Goal: Task Accomplishment & Management: Manage account settings

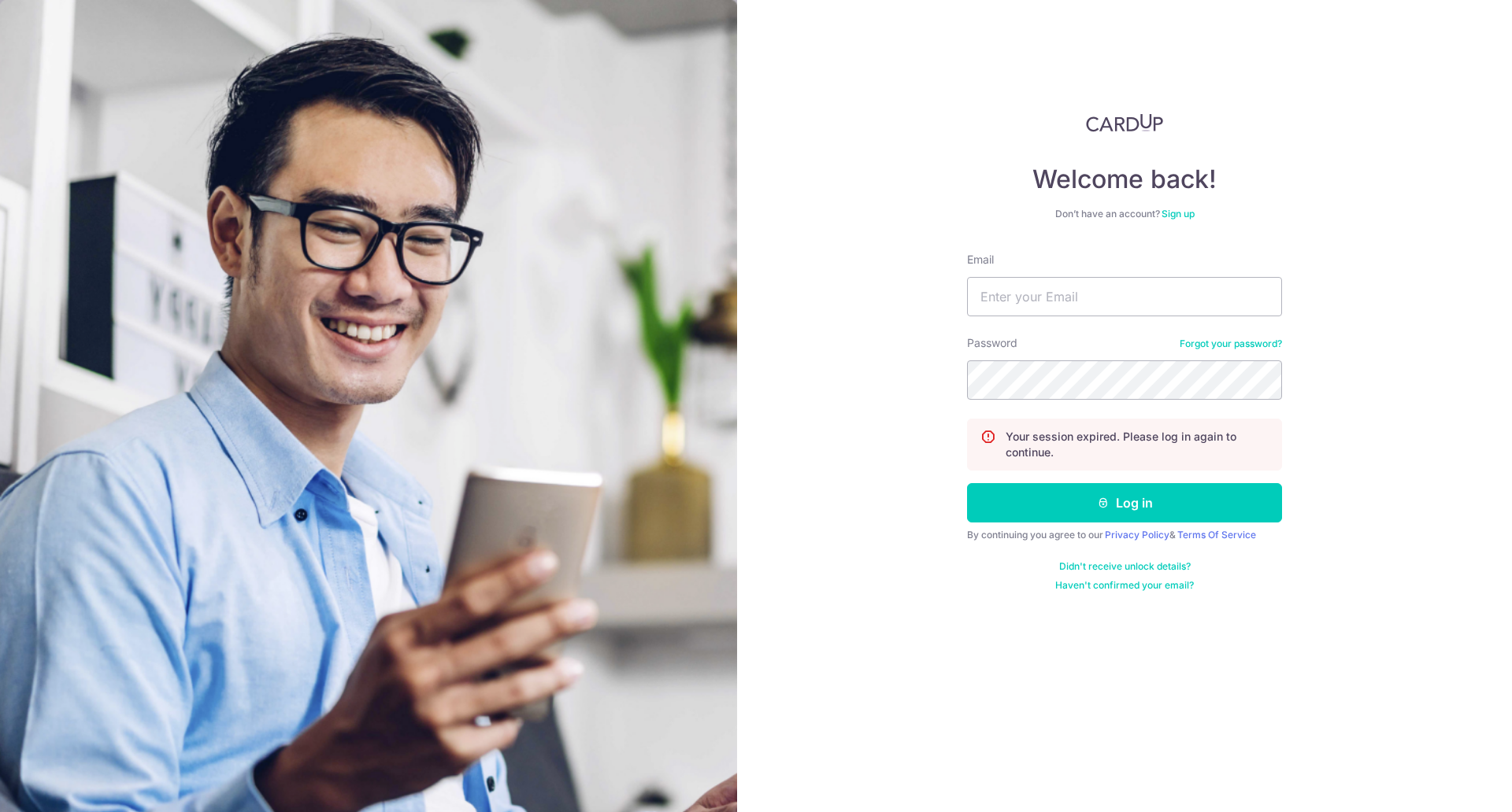
scroll to position [432, 0]
click at [917, 44] on div "Welcome back! Don’t have an account? Sign up Email Password Forgot your passwor…" at bounding box center [1124, 406] width 775 height 812
click at [1071, 288] on input "Email" at bounding box center [1124, 297] width 315 height 40
type input "[EMAIL_ADDRESS][DOMAIN_NAME]"
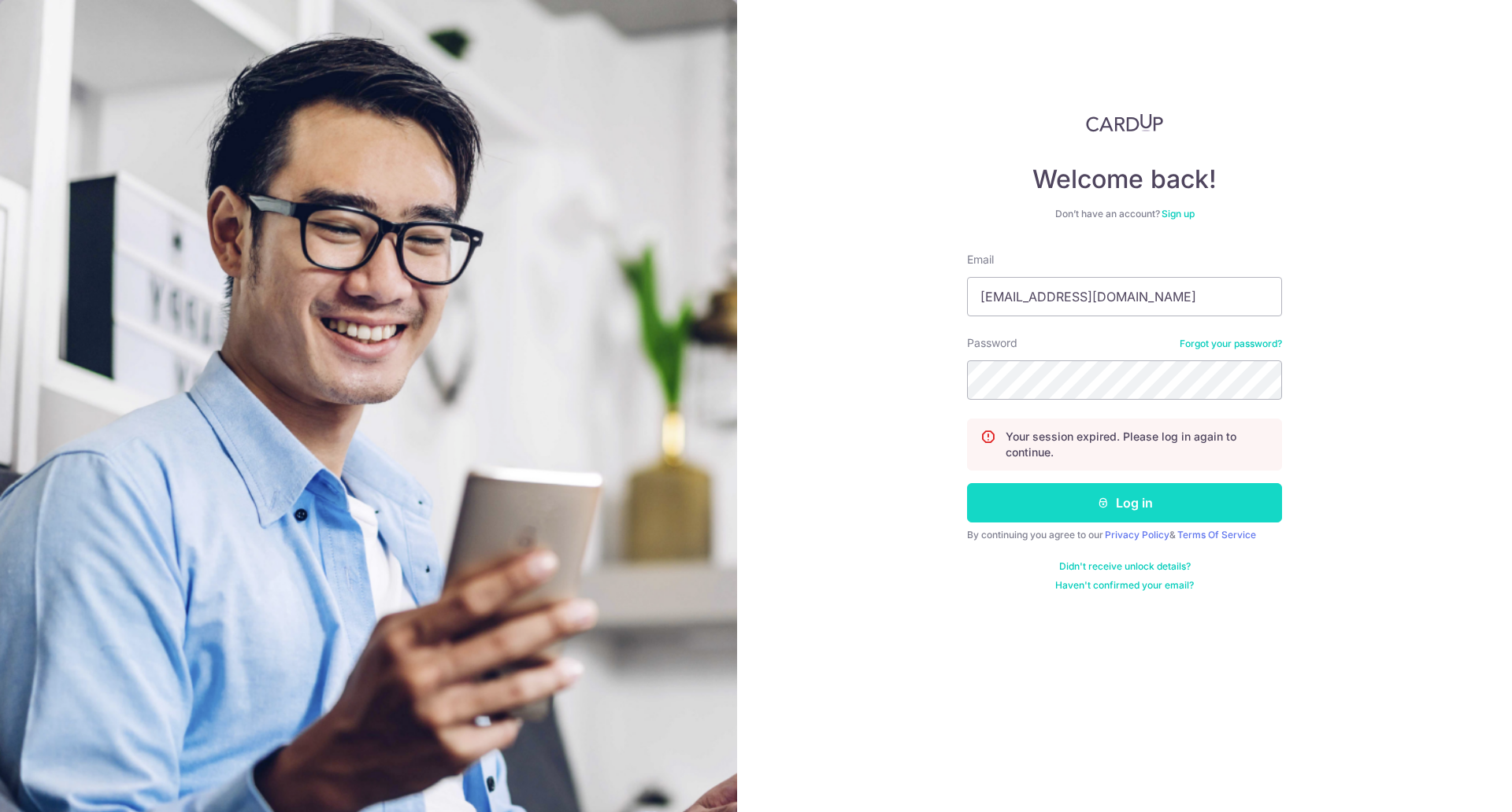
click at [1034, 504] on button "Log in" at bounding box center [1124, 503] width 315 height 40
